Goal: Information Seeking & Learning: Learn about a topic

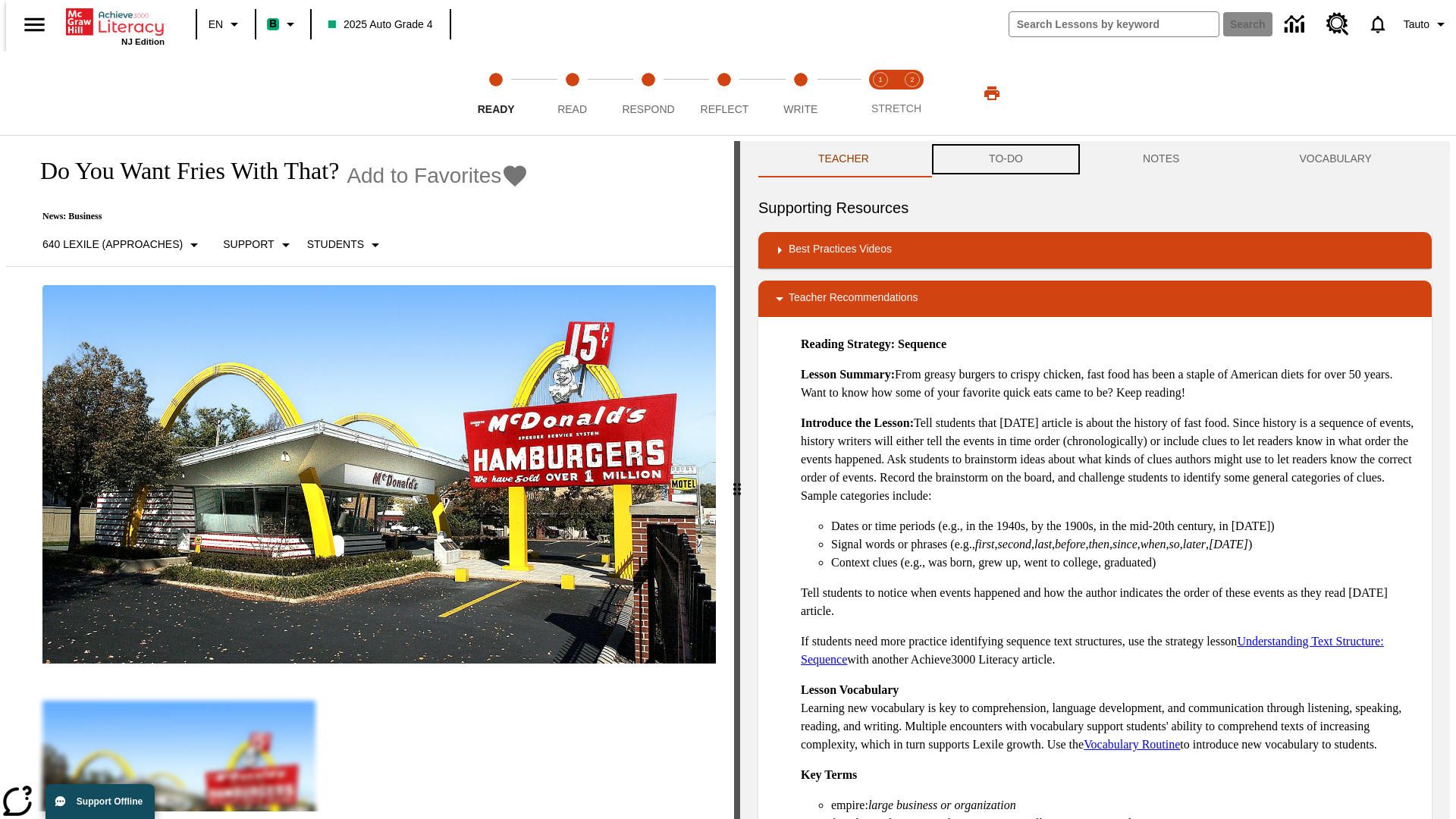
click at [1005, 159] on button "TO-DO" at bounding box center [1005, 159] width 154 height 36
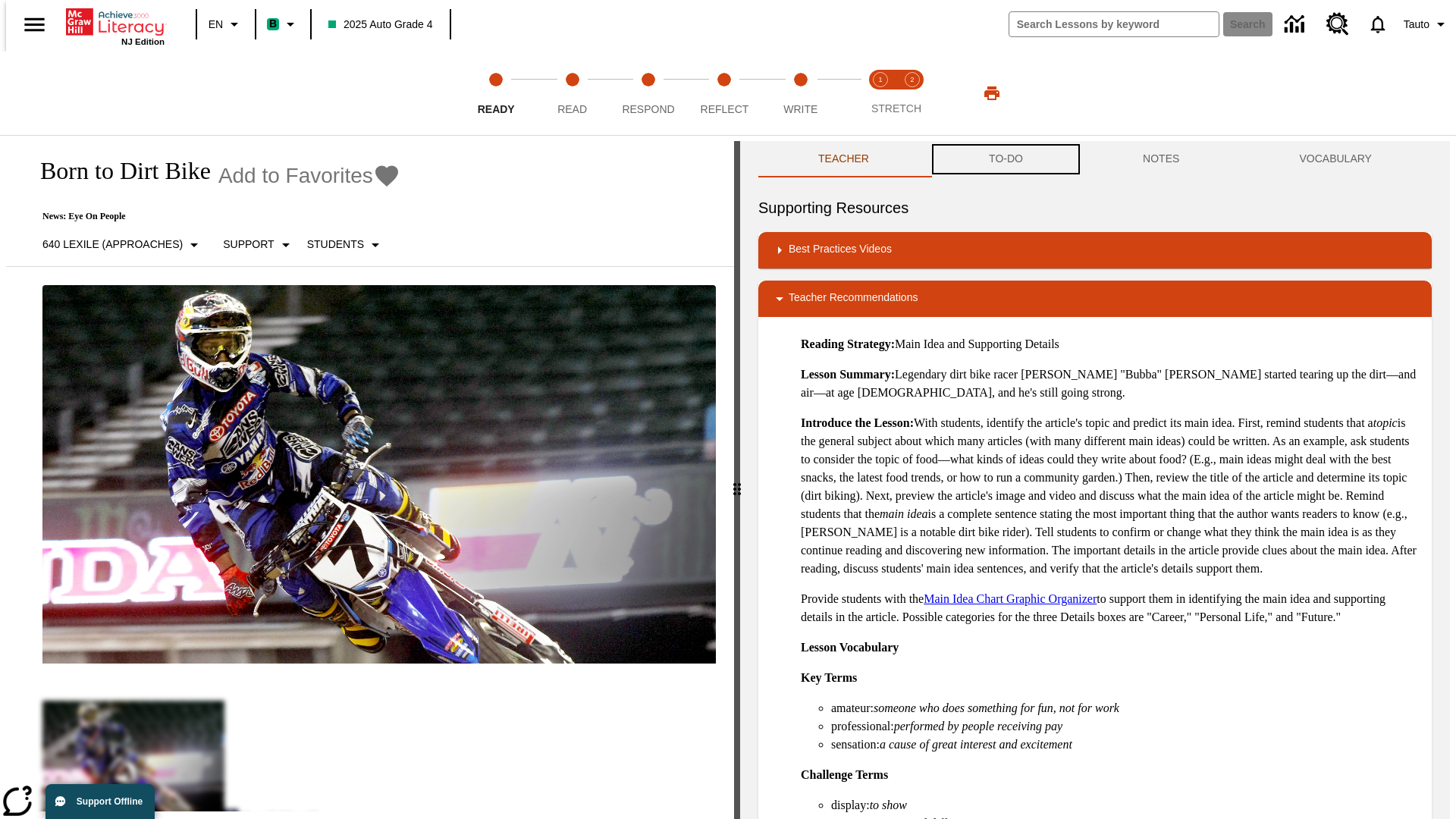
click at [1005, 159] on button "TO-DO" at bounding box center [1005, 159] width 154 height 36
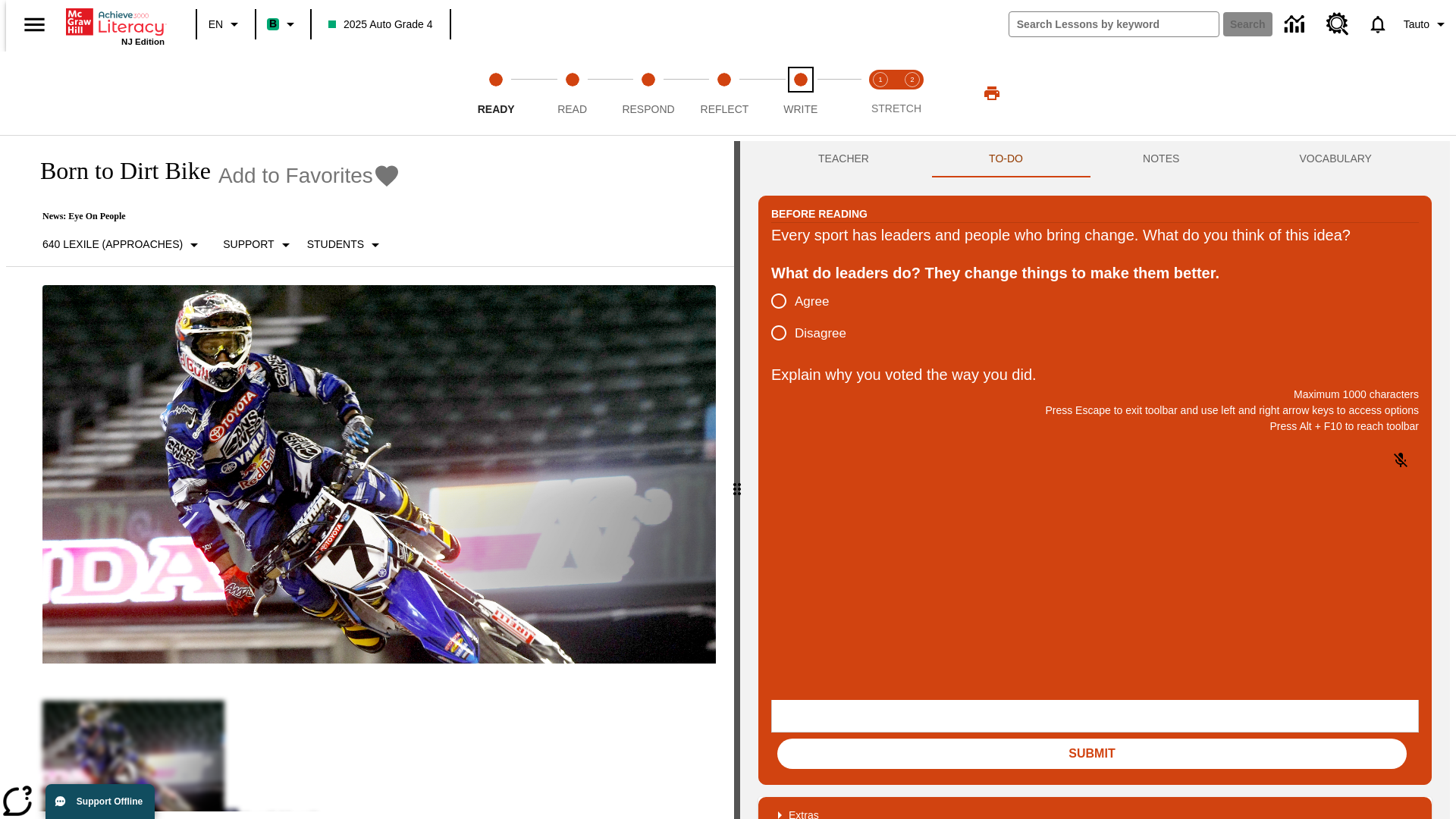
click at [800, 93] on span "Write" at bounding box center [800, 103] width 34 height 27
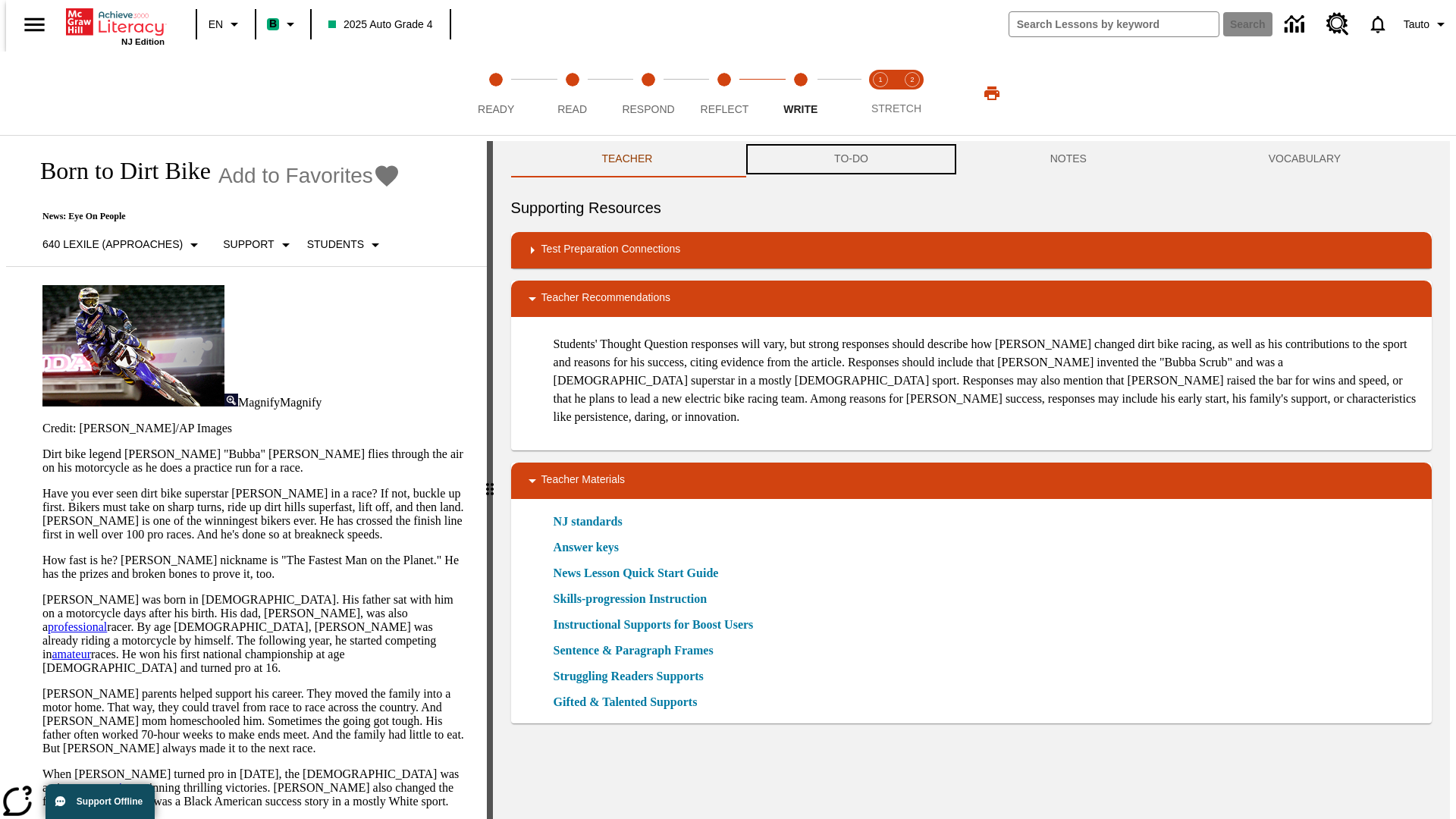
scroll to position [1, 0]
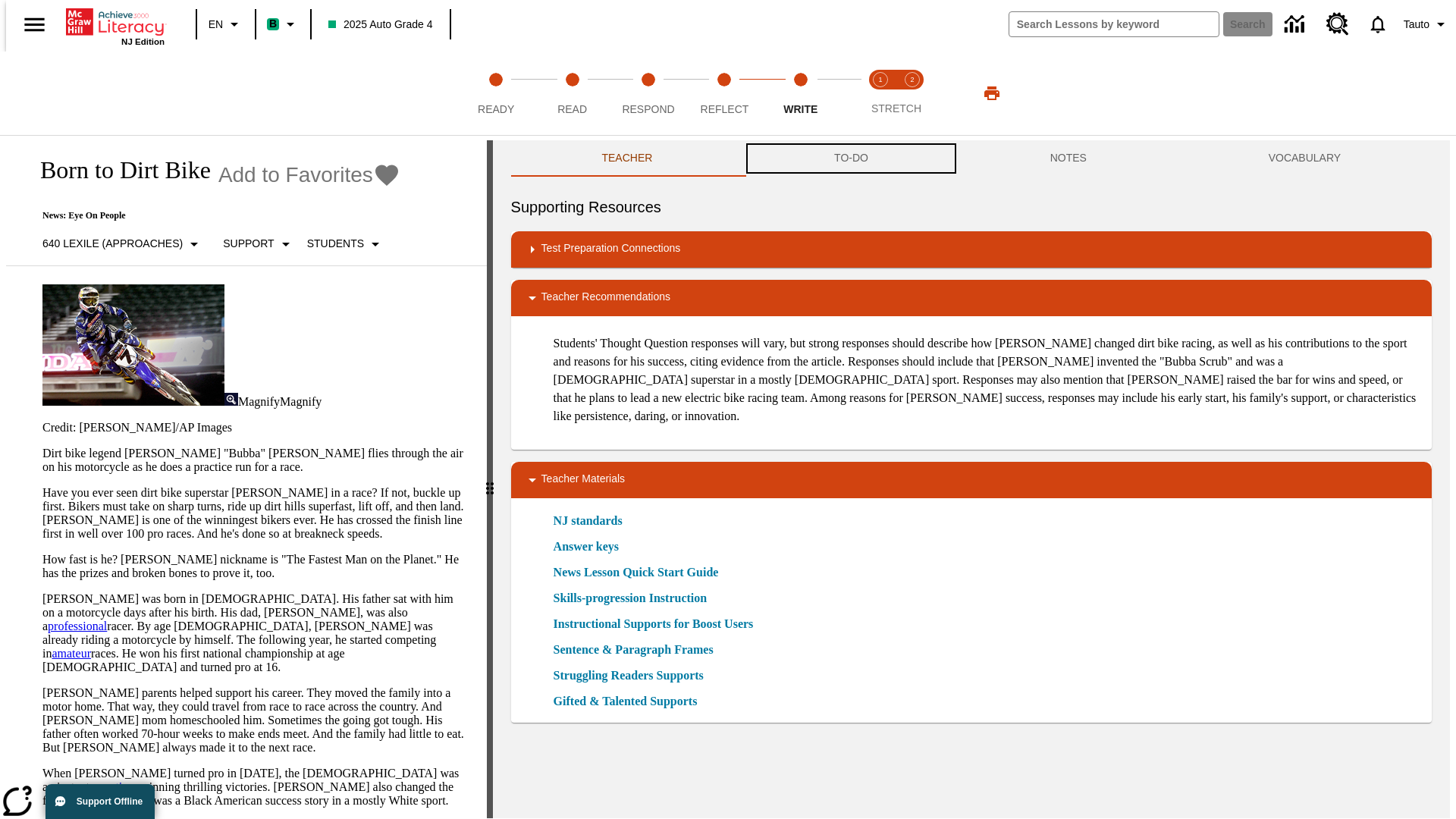
click at [850, 159] on button "TO-DO" at bounding box center [851, 158] width 216 height 36
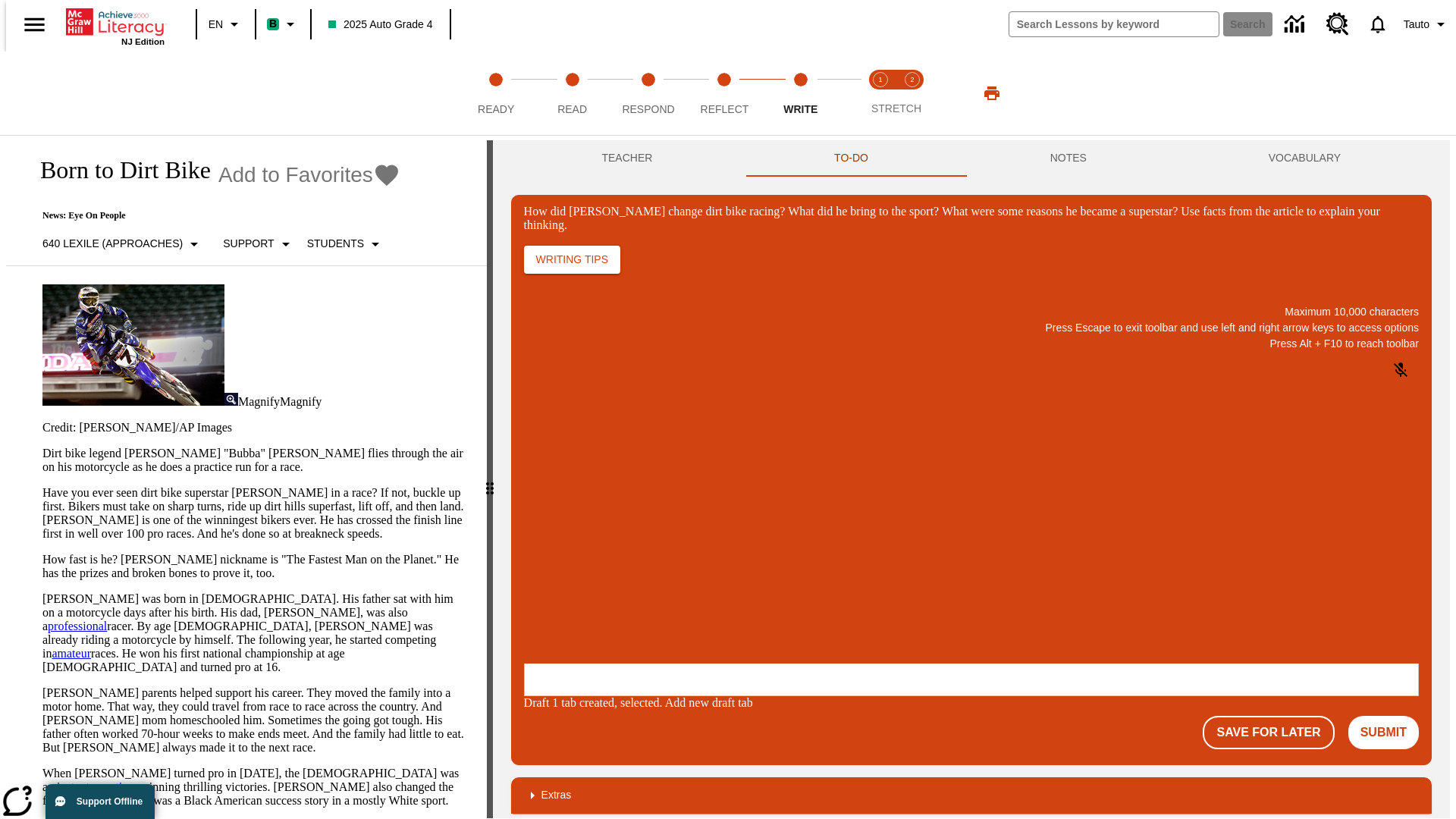
scroll to position [0, 0]
click at [744, 566] on p "One change Stewart brought to dirt bike racing was…" at bounding box center [636, 571] width 215 height 27
click at [555, 506] on span "Copy" at bounding box center [542, 511] width 25 height 11
click at [744, 566] on p "How did Stewart change dirt bike racing? What did he bring to the sport? What w…" at bounding box center [636, 565] width 215 height 14
